Goal: Information Seeking & Learning: Learn about a topic

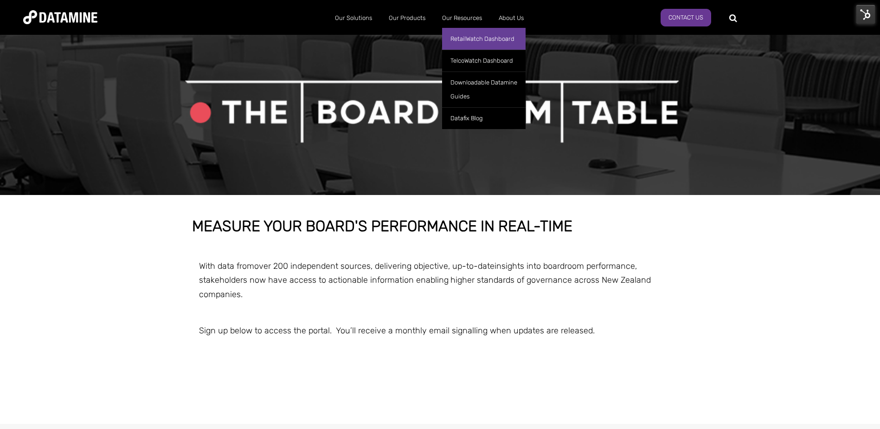
click at [471, 44] on link "RetailWatch Dashboard" at bounding box center [484, 39] width 84 height 22
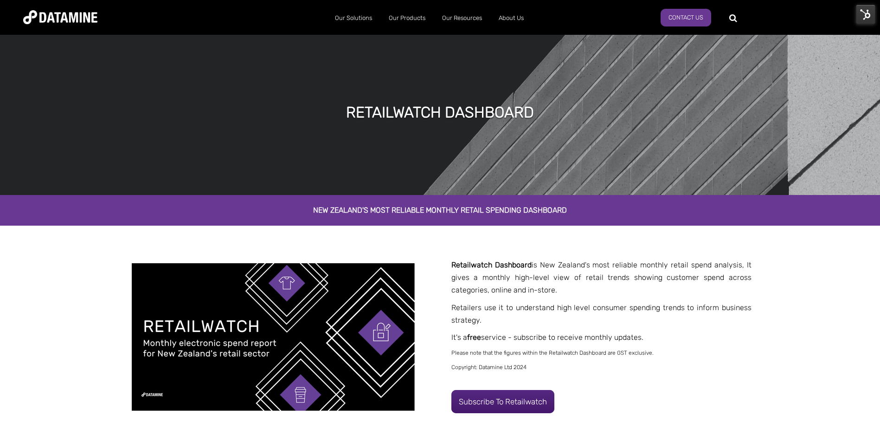
click at [871, 15] on img at bounding box center [865, 14] width 19 height 19
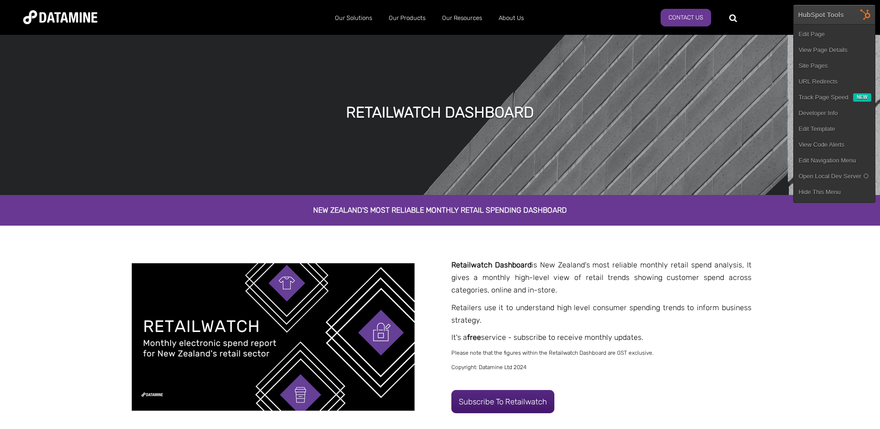
drag, startPoint x: 626, startPoint y: 211, endPoint x: 620, endPoint y: 211, distance: 6.5
click at [626, 211] on h2 "New Zealand's most reliable monthly retail spending dashboard" at bounding box center [440, 210] width 529 height 7
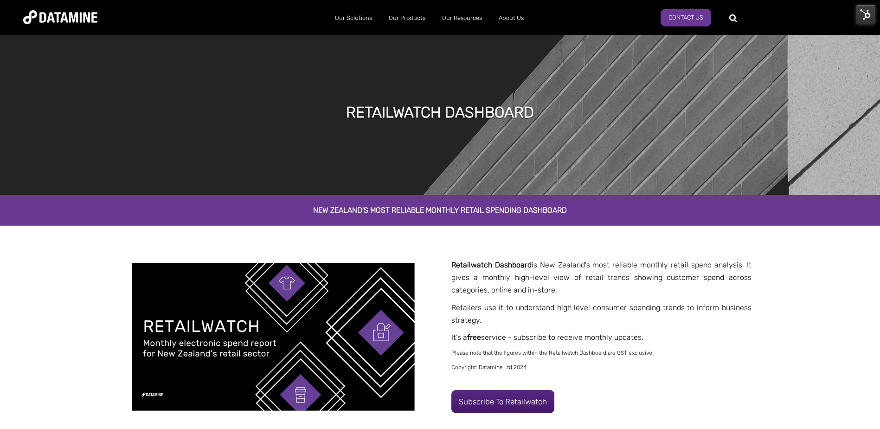
click at [584, 210] on h2 "New Zealand's most reliable monthly retail spending dashboard" at bounding box center [440, 210] width 529 height 7
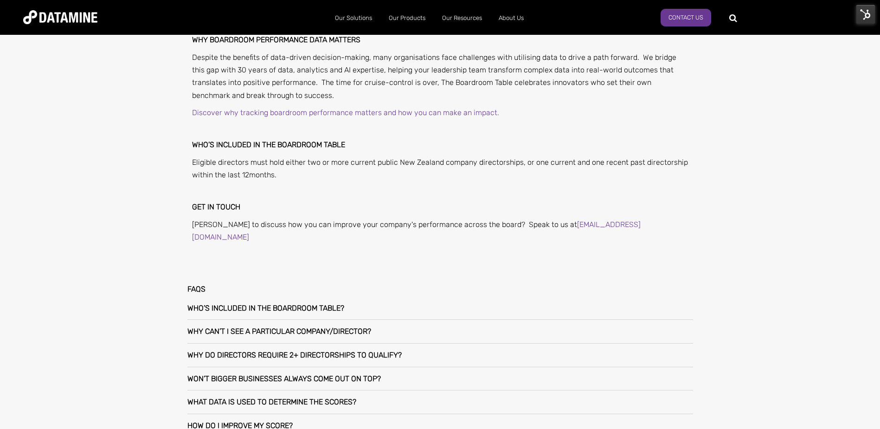
scroll to position [557, 0]
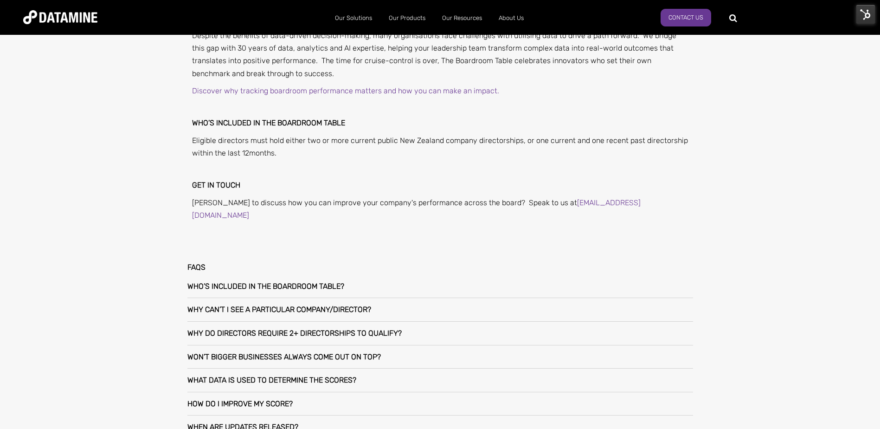
click at [371, 275] on div "Who’s included in The Boardroom Table?" at bounding box center [440, 286] width 506 height 23
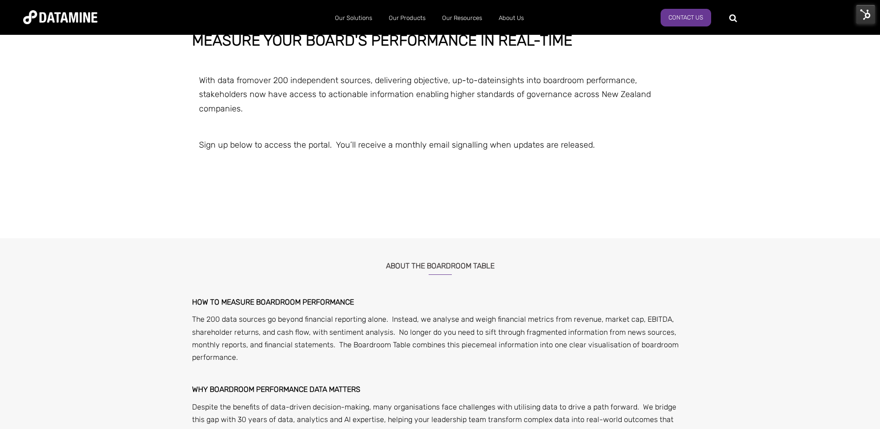
scroll to position [0, 0]
